Goal: Navigation & Orientation: Find specific page/section

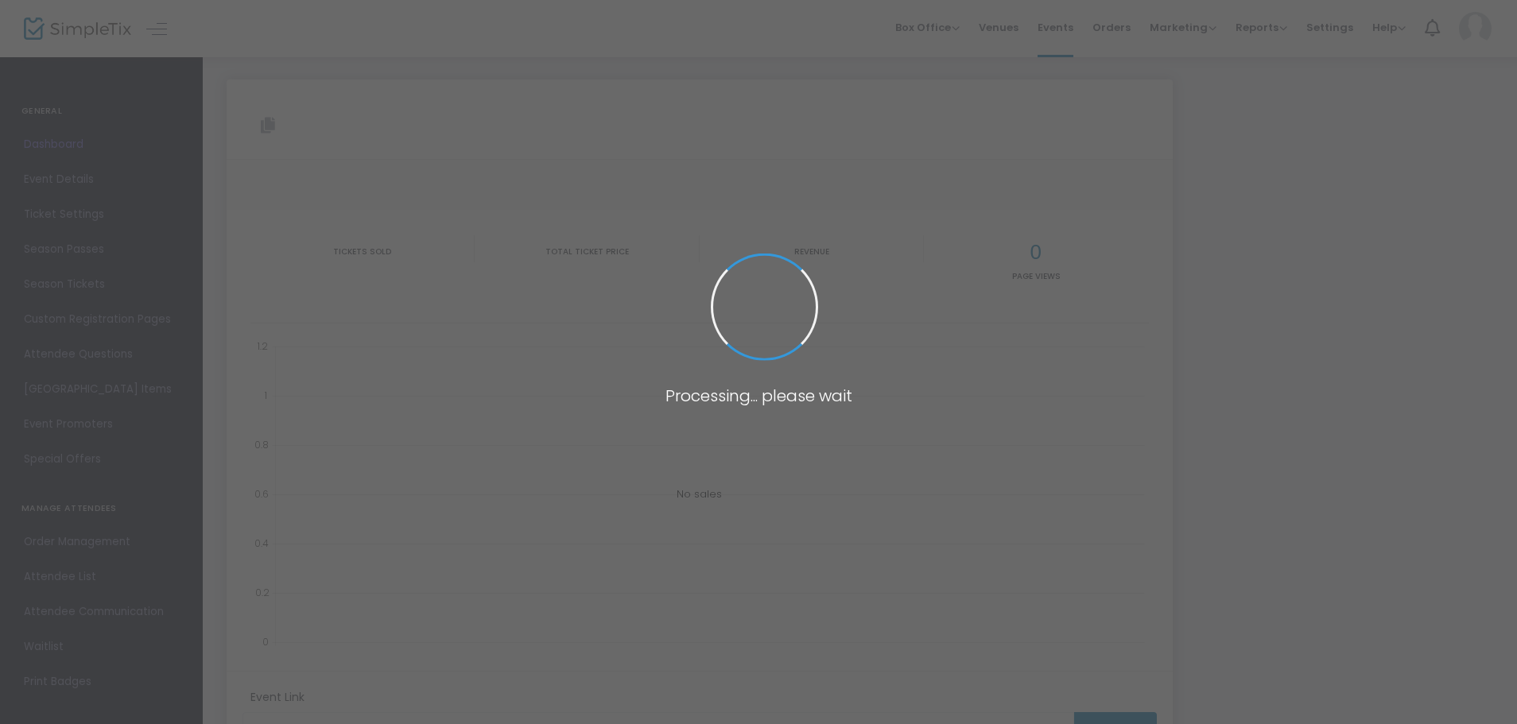
type input "[URL][DOMAIN_NAME][PERSON_NAME]"
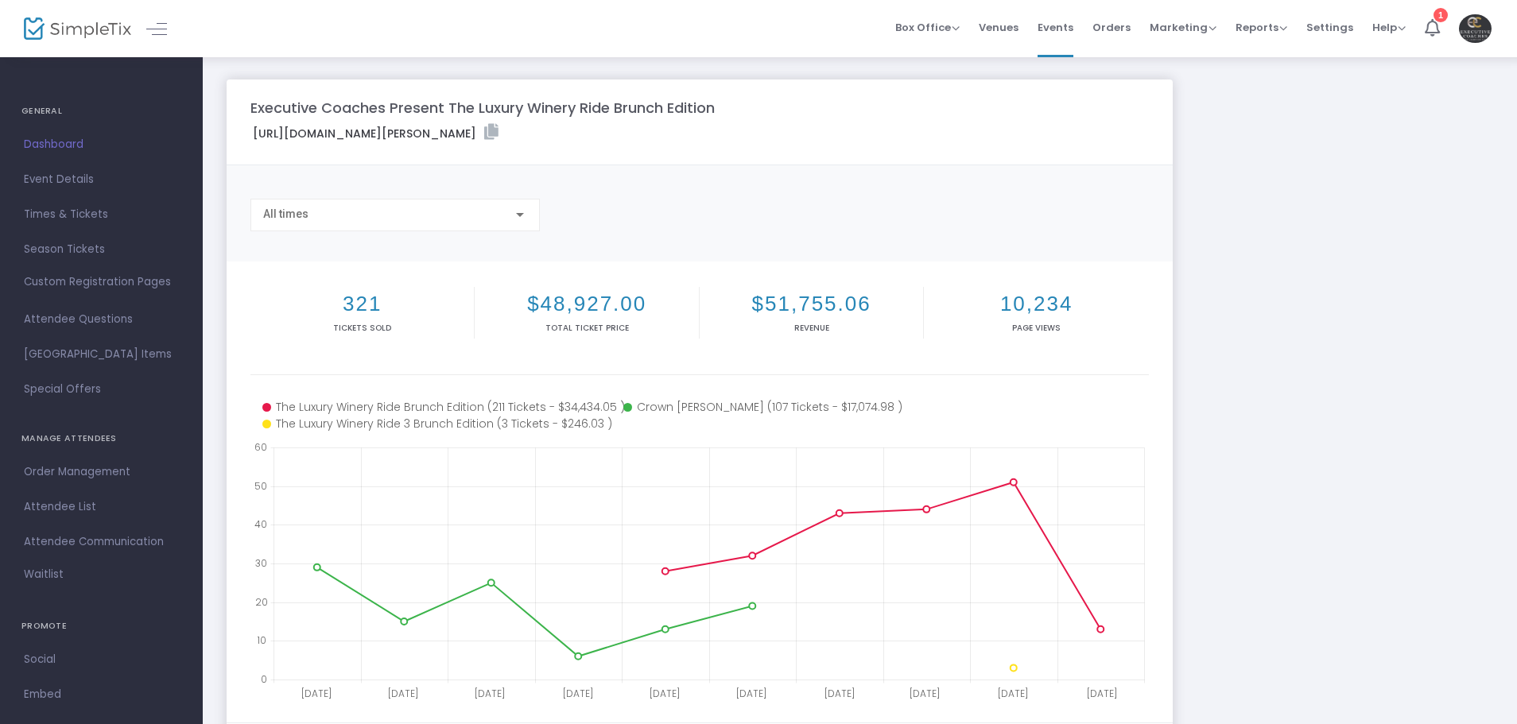
click at [1069, 21] on span "Events" at bounding box center [1056, 27] width 36 height 41
